Goal: Task Accomplishment & Management: Manage account settings

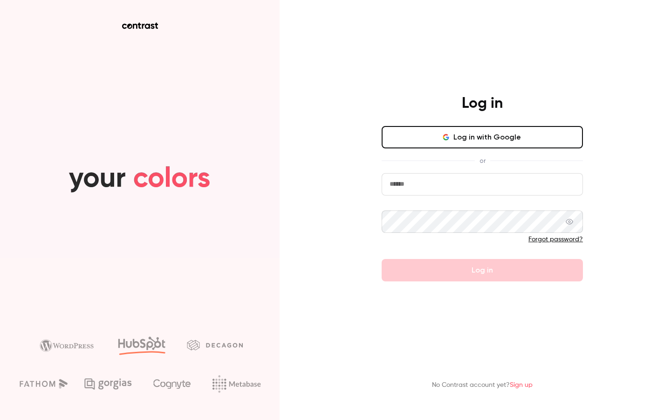
click at [494, 157] on div "or" at bounding box center [482, 161] width 201 height 10
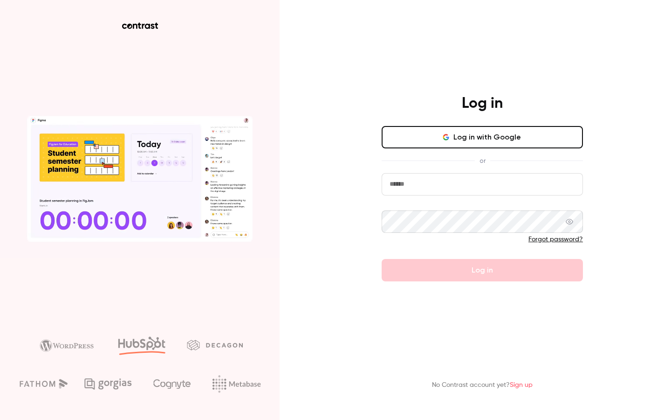
click at [494, 136] on button "Log in with Google" at bounding box center [482, 137] width 201 height 22
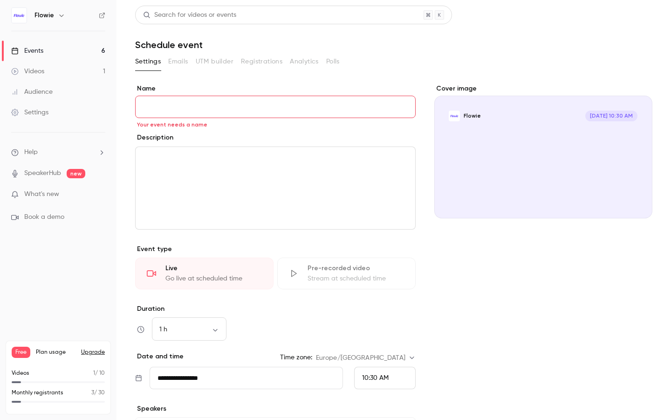
click at [46, 50] on link "Events 6" at bounding box center [58, 51] width 117 height 21
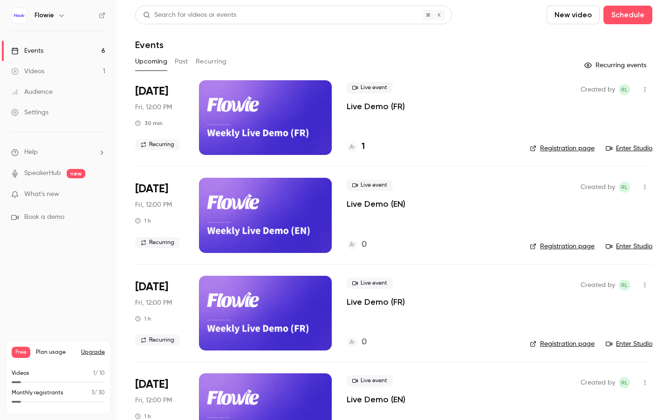
click at [354, 148] on icon at bounding box center [353, 147] width 6 height 6
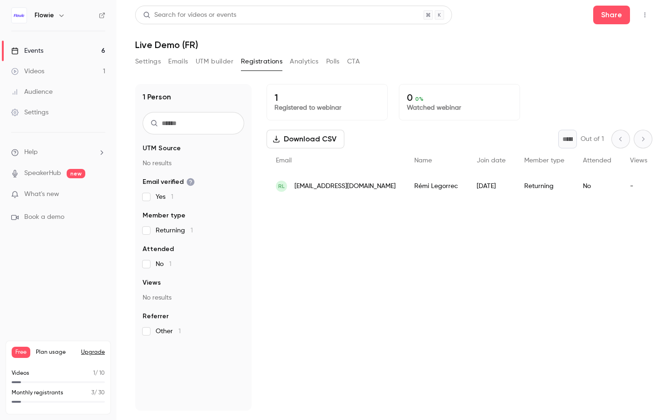
click at [64, 55] on link "Events 6" at bounding box center [58, 51] width 117 height 21
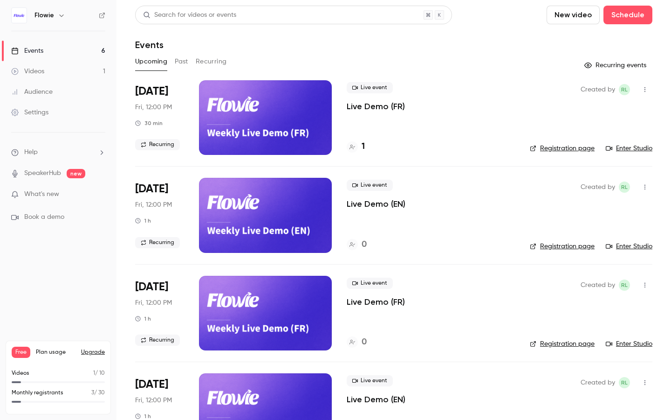
click at [645, 91] on icon "button" at bounding box center [645, 89] width 1 height 5
click at [593, 208] on div "Delete" at bounding box center [609, 210] width 71 height 9
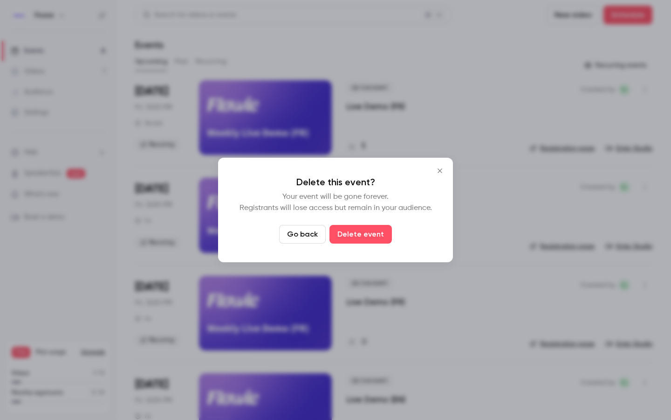
drag, startPoint x: 360, startPoint y: 227, endPoint x: 404, endPoint y: 80, distance: 153.1
click at [404, 80] on div "Delete this event? Your event will be gone forever. Registrants will lose acces…" at bounding box center [335, 210] width 671 height 420
click at [404, 80] on div at bounding box center [335, 210] width 671 height 420
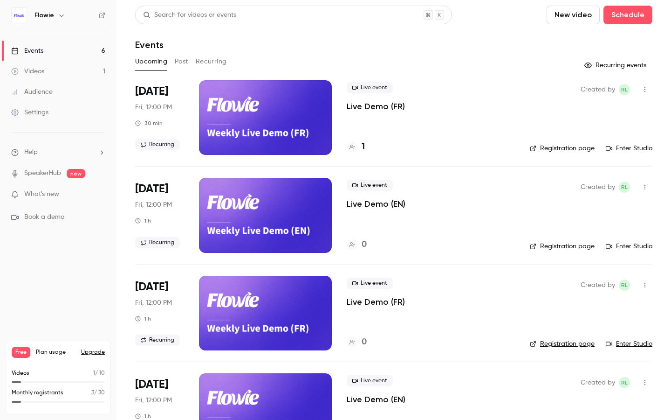
click at [646, 89] on icon "button" at bounding box center [645, 89] width 7 height 7
click at [594, 211] on div "Delete" at bounding box center [609, 210] width 71 height 9
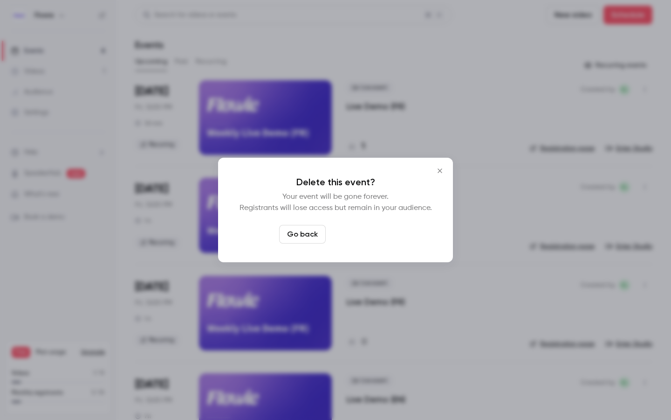
click at [376, 228] on button "Delete event" at bounding box center [361, 234] width 62 height 19
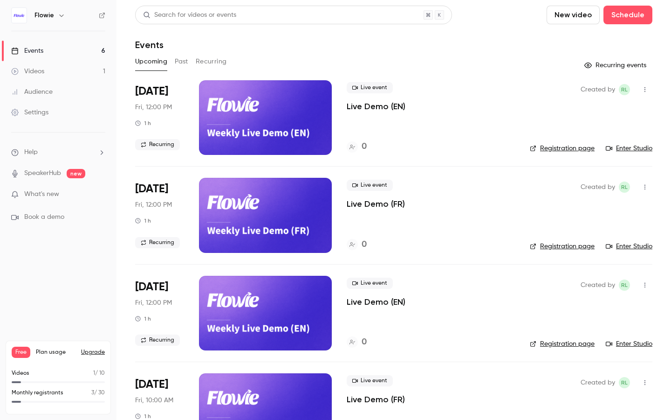
click at [57, 193] on span "What's new" at bounding box center [41, 194] width 35 height 10
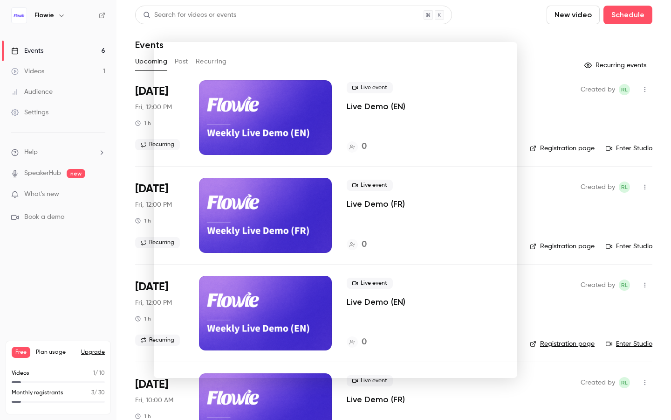
click at [122, 197] on div at bounding box center [335, 210] width 671 height 420
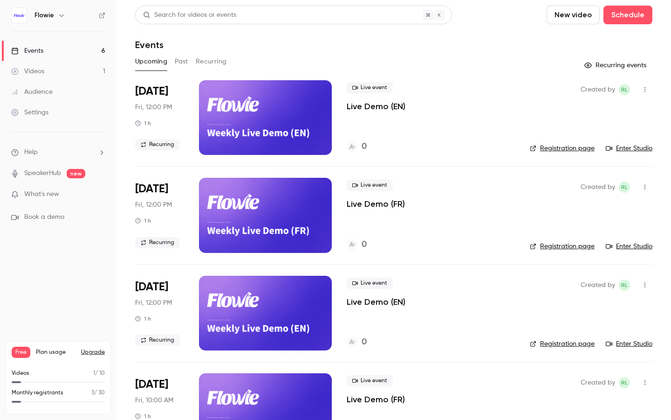
click at [62, 181] on ul "Help SpeakerHub new What's new Book a demo" at bounding box center [58, 184] width 117 height 104
click at [104, 133] on ul "Help SpeakerHub new What's new Book a demo" at bounding box center [58, 184] width 117 height 104
